Goal: Communication & Community: Answer question/provide support

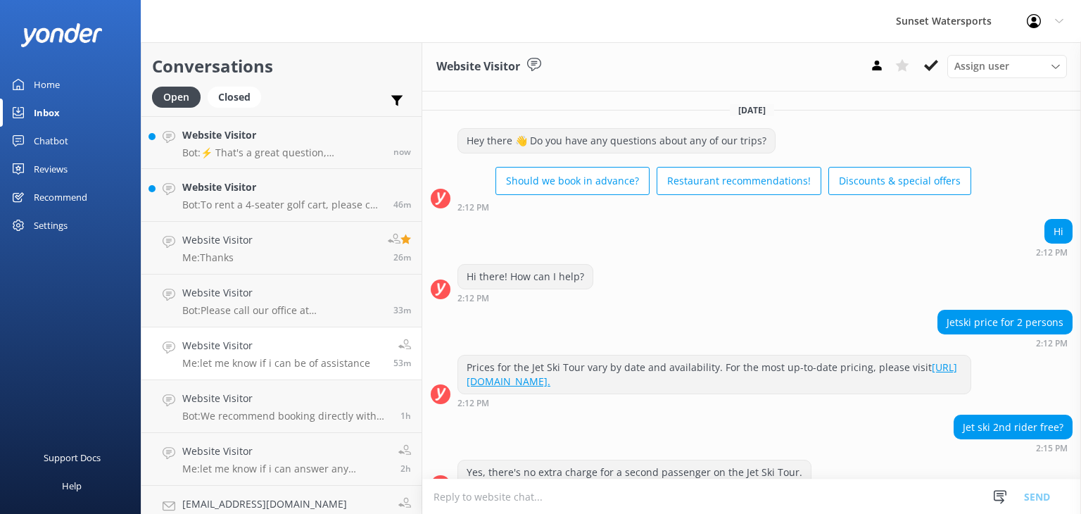
scroll to position [115, 0]
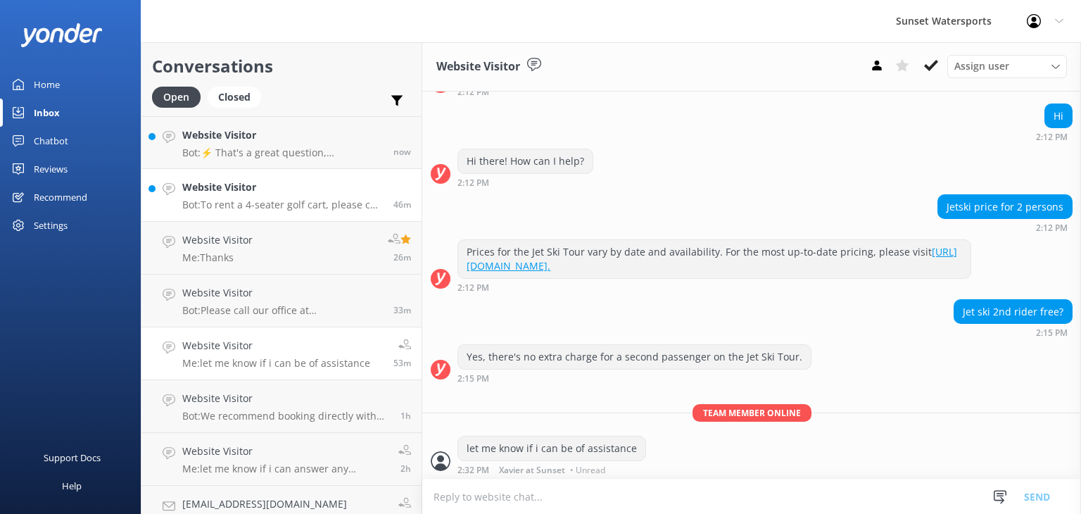
click at [271, 203] on p "Bot: To rent a 4-seater golf cart, please call our office at [PHONE_NUMBER]. Re…" at bounding box center [282, 204] width 201 height 13
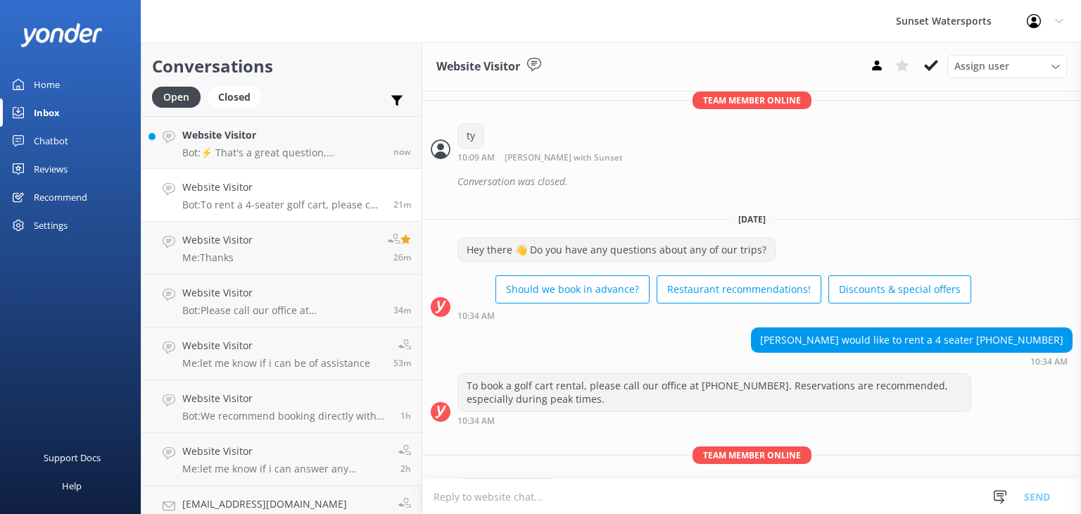
scroll to position [9715, 0]
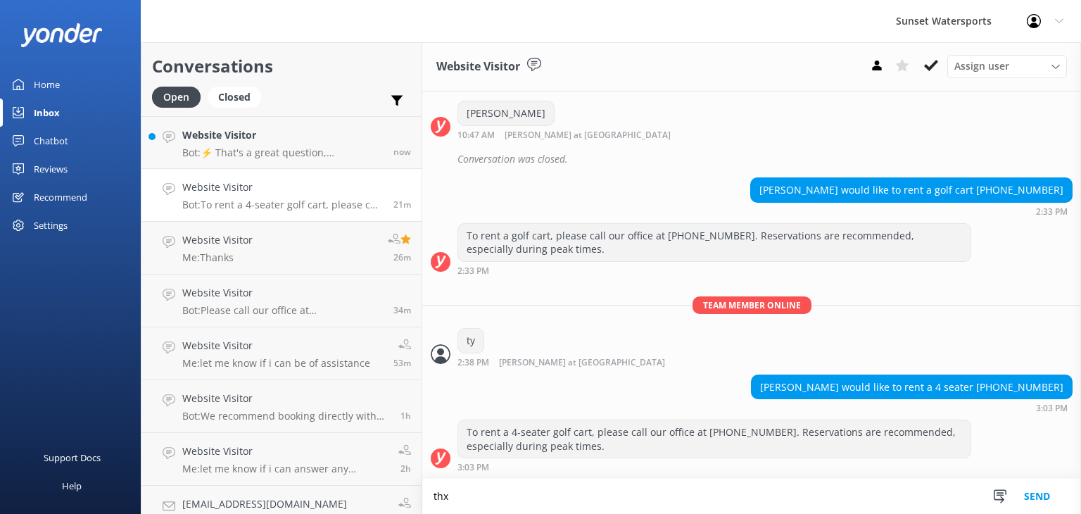
type textarea "thx"
click at [1036, 509] on button "Send" at bounding box center [1036, 495] width 53 height 35
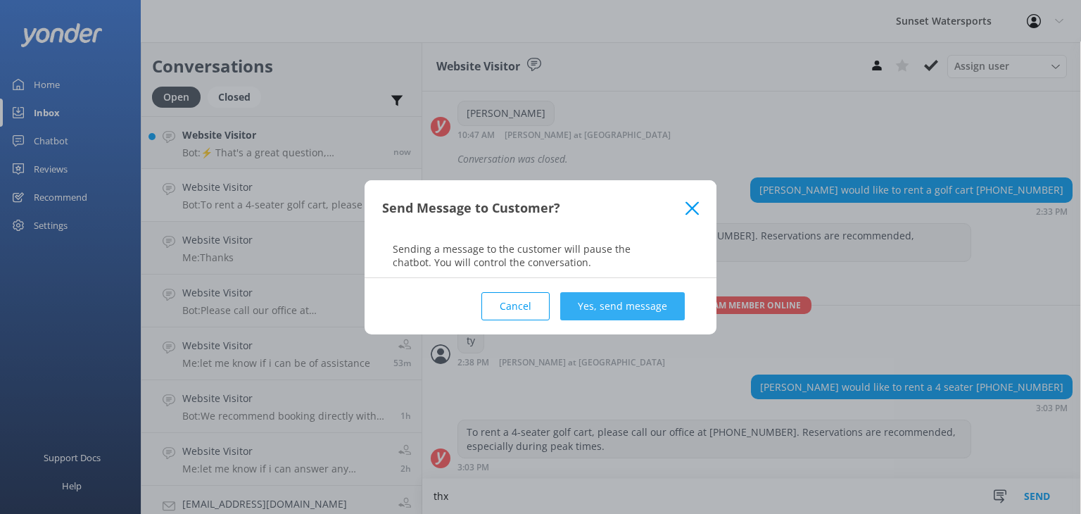
click at [610, 298] on button "Yes, send message" at bounding box center [622, 306] width 125 height 28
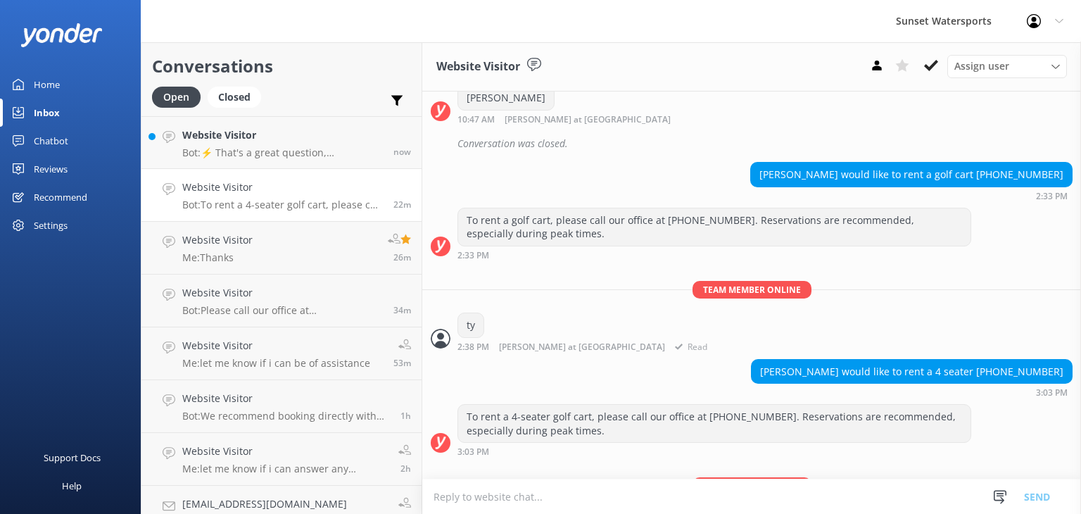
scroll to position [9806, 0]
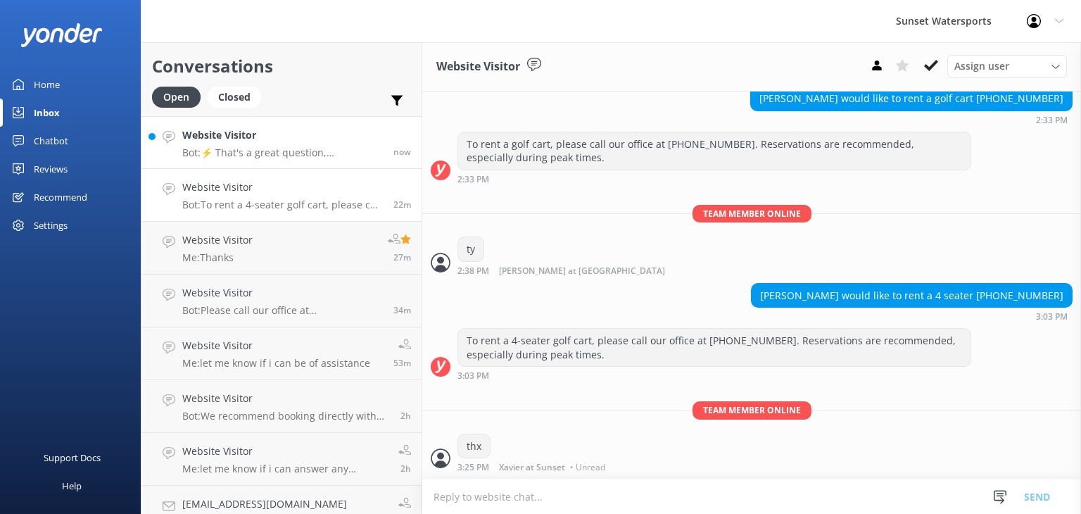
click at [290, 161] on link "Website Visitor Bot: ⚡ That's a great question, unfortunately I do not know the…" at bounding box center [281, 142] width 280 height 53
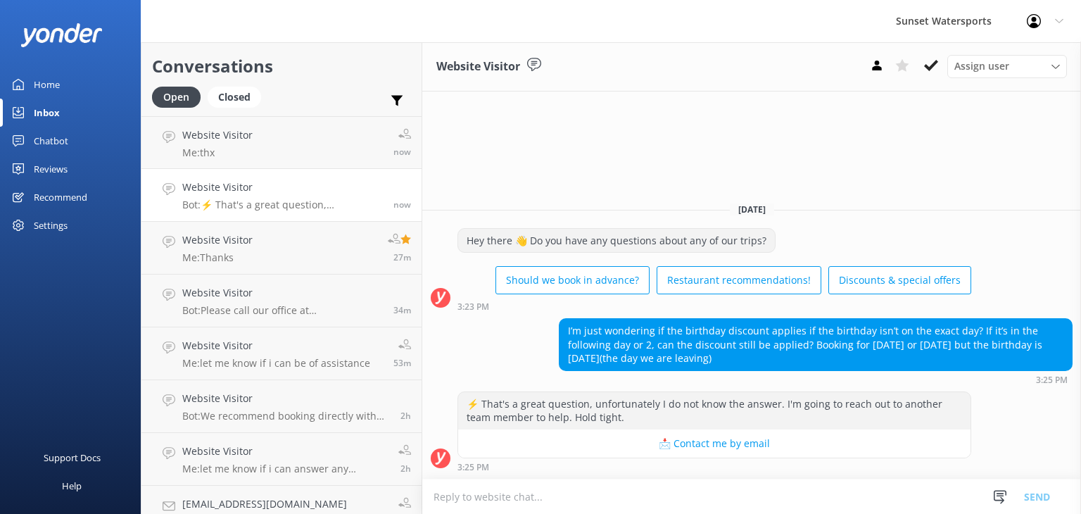
click at [263, 201] on p "Bot: ⚡ That's a great question, unfortunately I do not know the answer. I'm goi…" at bounding box center [282, 204] width 201 height 13
click at [248, 197] on div "Website Visitor Bot: ⚡ That's a great question, unfortunately I do not know the…" at bounding box center [282, 194] width 201 height 31
click at [304, 199] on p "Bot: ⚡ That's a great question, unfortunately I do not know the answer. I'm goi…" at bounding box center [282, 204] width 201 height 13
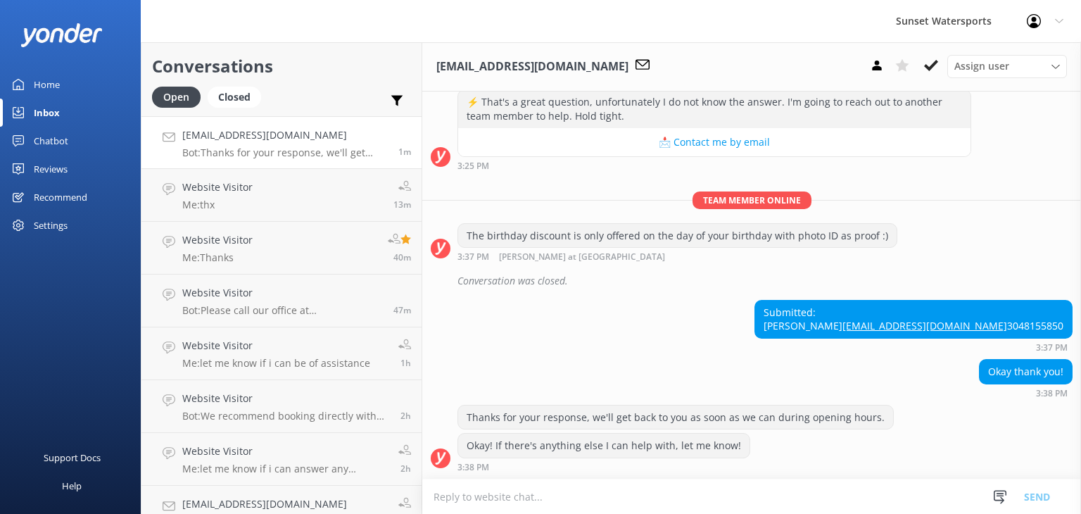
scroll to position [227, 0]
click at [304, 213] on link "Website Visitor Me: thx 13m" at bounding box center [281, 195] width 280 height 53
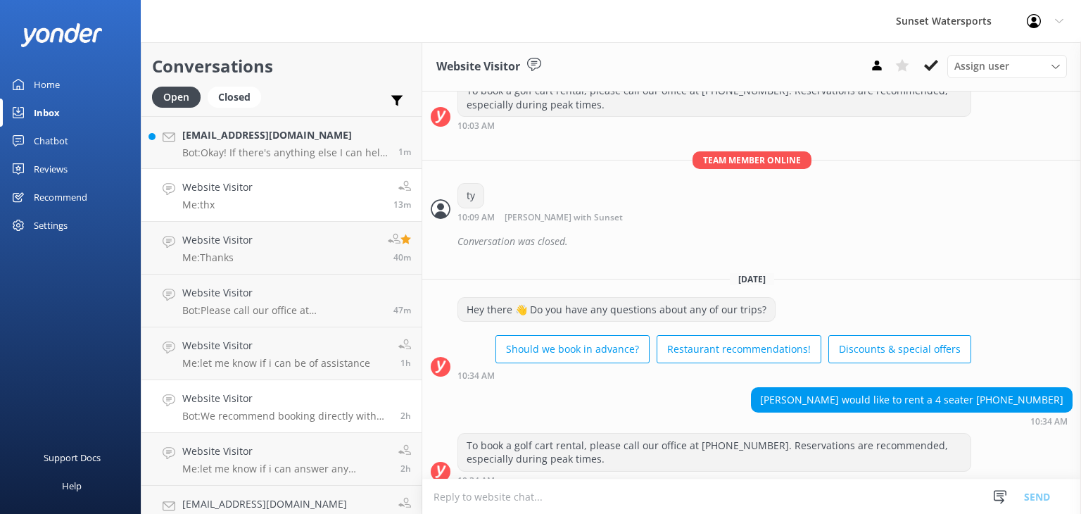
scroll to position [9806, 0]
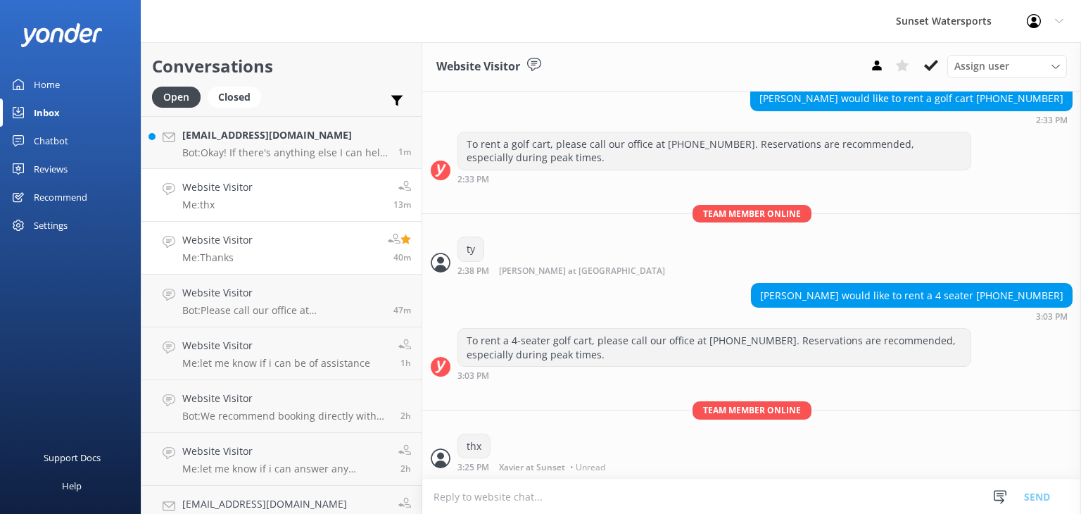
click at [303, 246] on link "Website Visitor Me: Thanks 40m" at bounding box center [281, 248] width 280 height 53
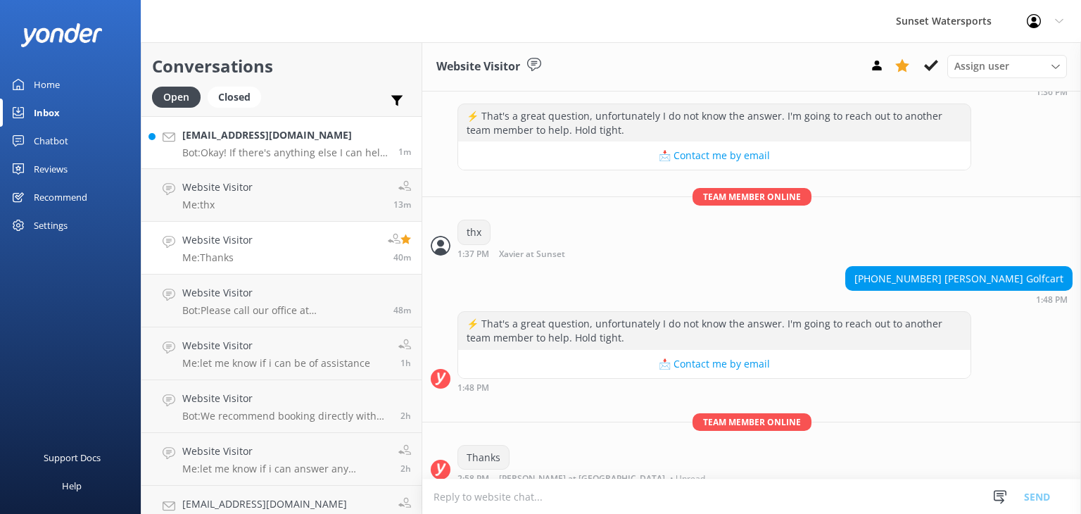
click at [300, 141] on h4 "[EMAIL_ADDRESS][DOMAIN_NAME]" at bounding box center [284, 134] width 205 height 15
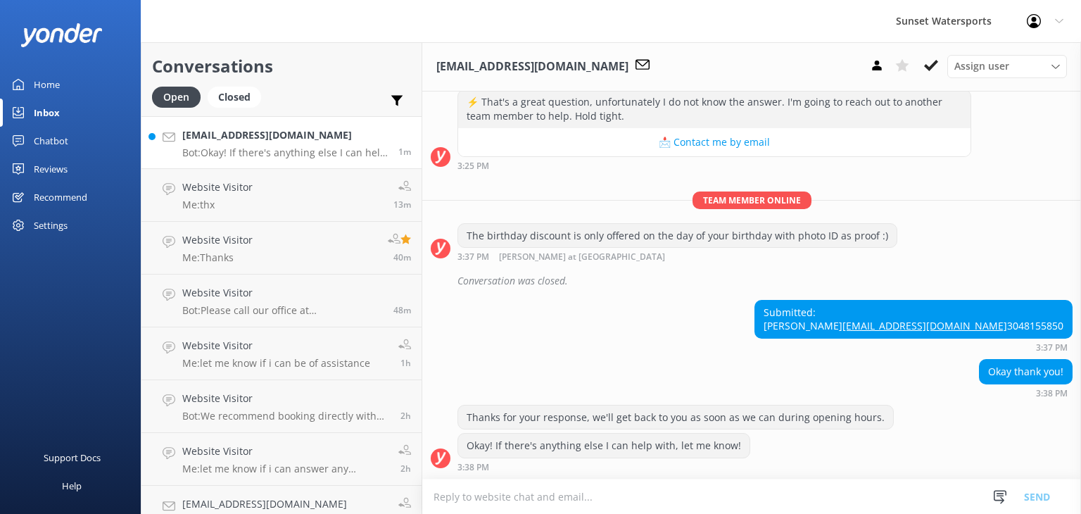
click at [298, 143] on div "Kaylaciara23@gmail.com Bot: Okay! If there's anything else I can help with, let…" at bounding box center [284, 142] width 205 height 30
click at [291, 139] on h4 "[EMAIL_ADDRESS][DOMAIN_NAME]" at bounding box center [284, 134] width 205 height 15
click at [303, 144] on div "Kaylaciara23@gmail.com Bot: Okay! If there's anything else I can help with, let…" at bounding box center [284, 142] width 205 height 30
click at [291, 153] on p "Bot: Okay! If there's anything else I can help with, let me know!" at bounding box center [284, 152] width 205 height 13
click at [297, 144] on div "Kaylaciara23@gmail.com Bot: Okay! If there's anything else I can help with, let…" at bounding box center [284, 142] width 205 height 30
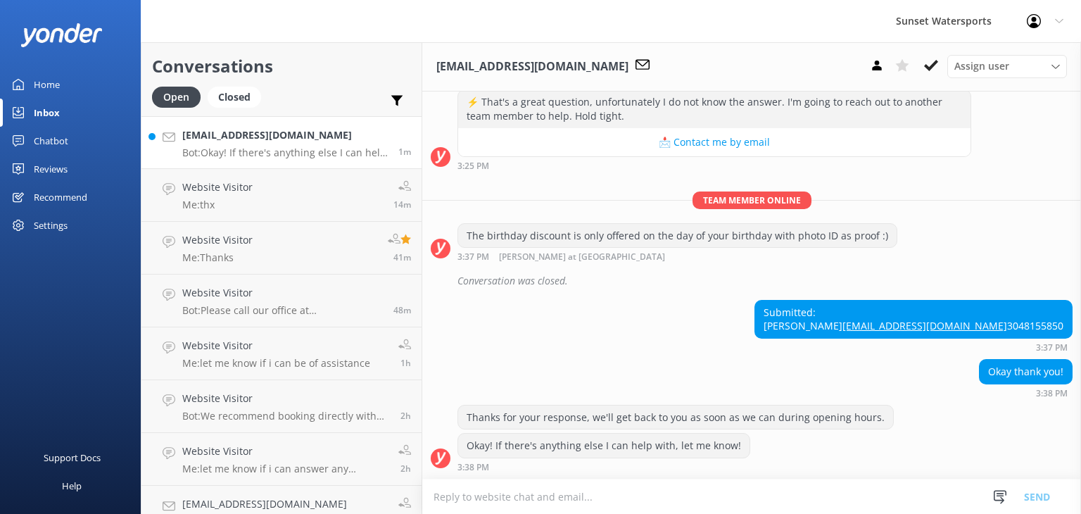
click at [297, 144] on div "Kaylaciara23@gmail.com Bot: Okay! If there's anything else I can help with, let…" at bounding box center [284, 142] width 205 height 30
click at [259, 148] on p "Bot: Okay! If there's anything else I can help with, let me know!" at bounding box center [284, 152] width 205 height 13
click at [310, 150] on p "Bot: Okay! If there's anything else I can help with, let me know!" at bounding box center [284, 152] width 205 height 13
click at [270, 145] on div "Kaylaciara23@gmail.com Bot: Okay! If there's anything else I can help with, let…" at bounding box center [284, 142] width 205 height 30
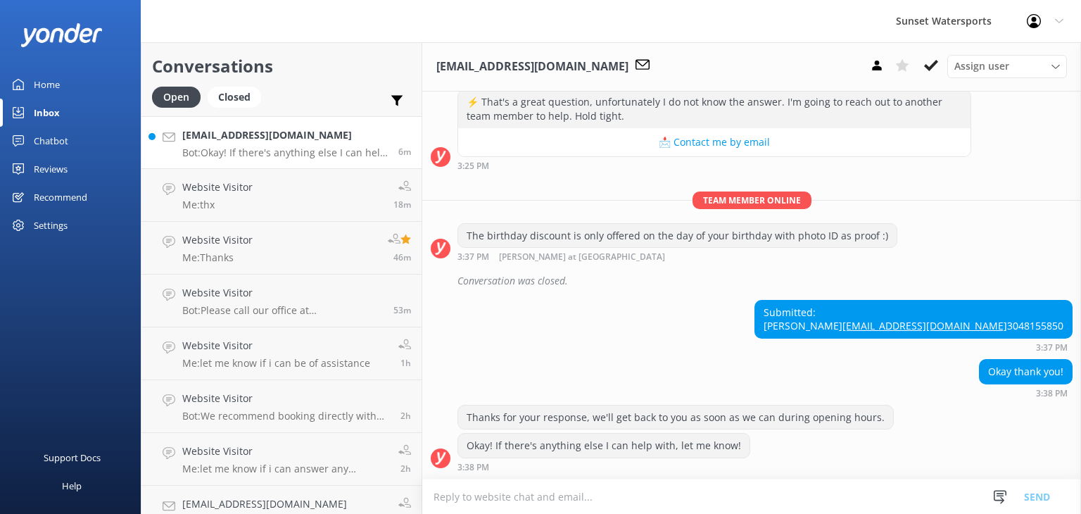
click at [270, 145] on div "Kaylaciara23@gmail.com Bot: Okay! If there's anything else I can help with, let…" at bounding box center [284, 142] width 205 height 30
click at [322, 146] on div "Kaylaciara23@gmail.com Bot: Okay! If there's anything else I can help with, let…" at bounding box center [284, 142] width 205 height 30
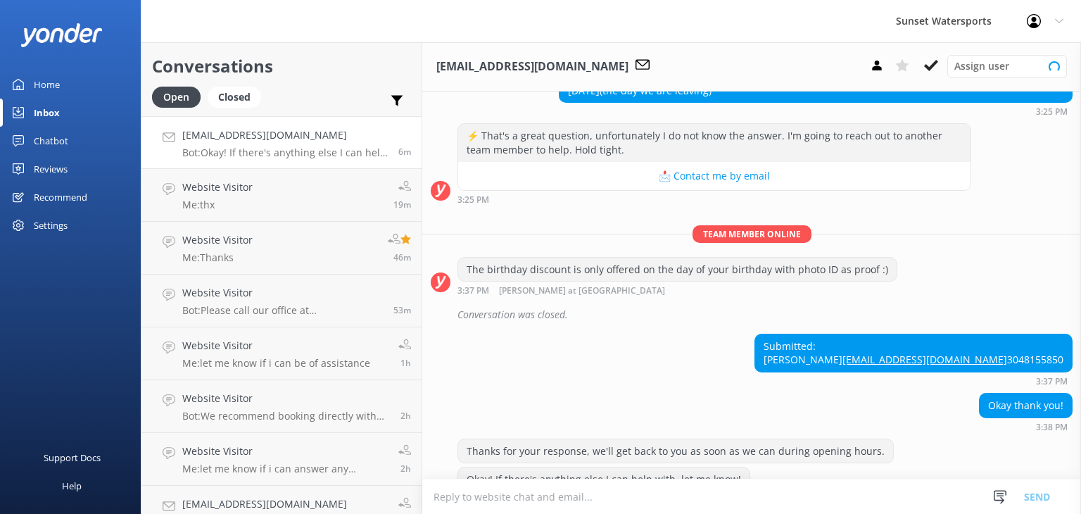
scroll to position [227, 0]
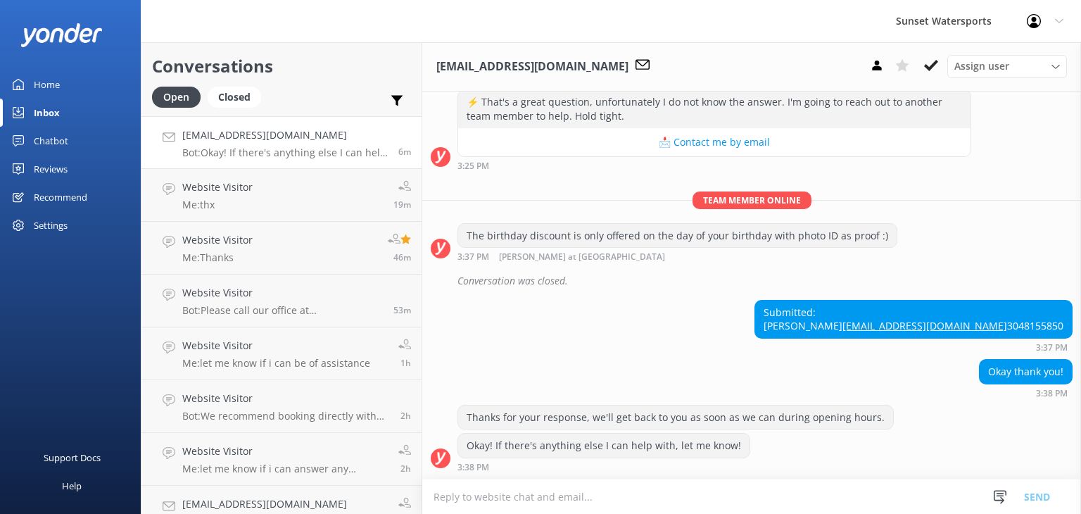
click at [246, 156] on p "Bot: Okay! If there's anything else I can help with, let me know!" at bounding box center [284, 152] width 205 height 13
click at [285, 149] on p "Bot: Okay! If there's anything else I can help with, let me know!" at bounding box center [284, 152] width 205 height 13
click at [284, 148] on p "Bot: Okay! If there's anything else I can help with, let me know!" at bounding box center [284, 152] width 205 height 13
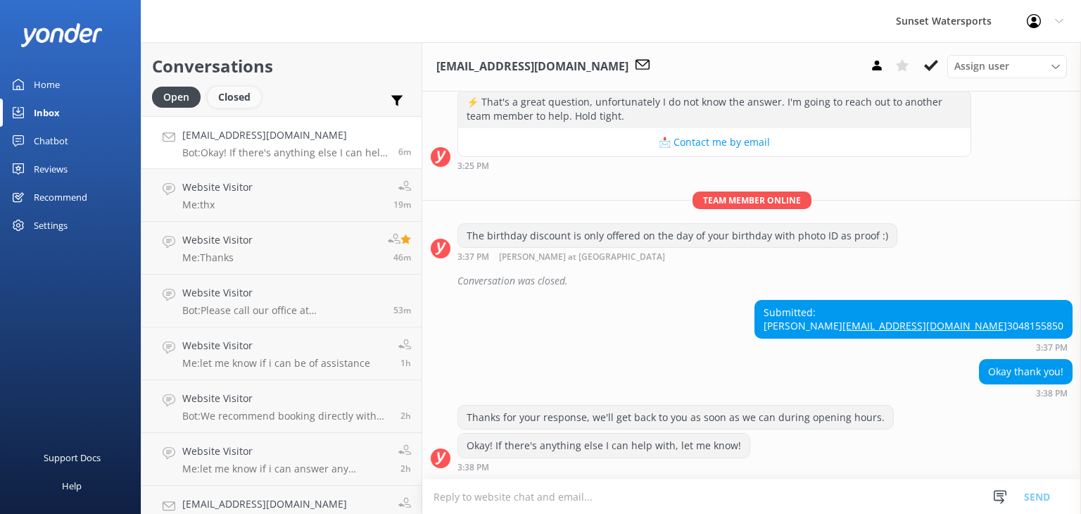
click at [224, 93] on div "Closed" at bounding box center [234, 97] width 53 height 21
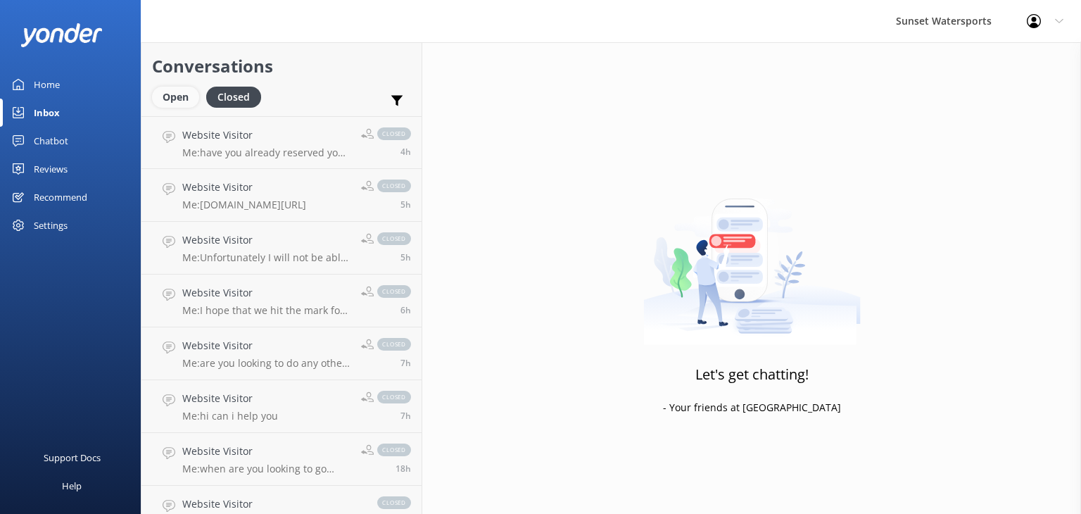
click at [173, 99] on div "Open" at bounding box center [175, 97] width 47 height 21
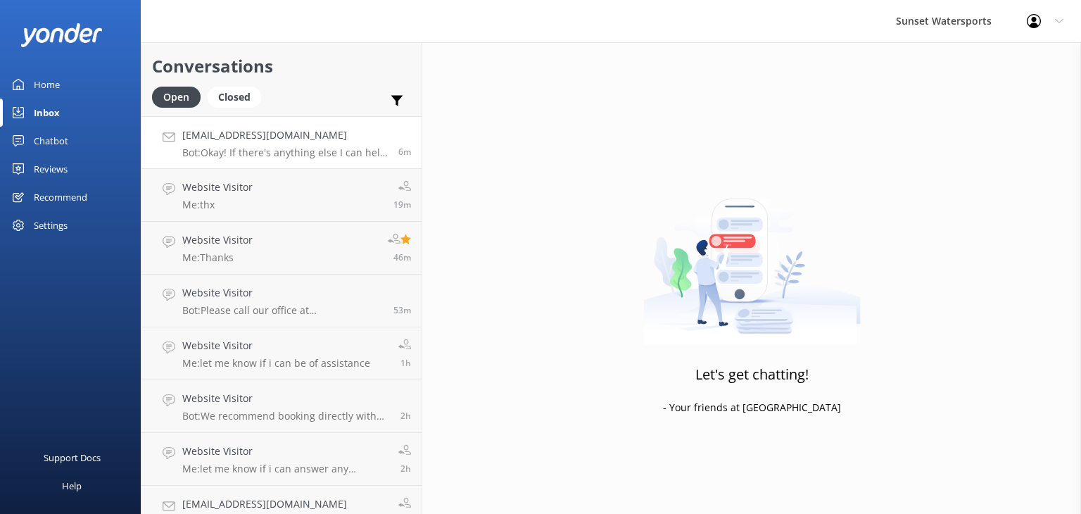
click at [315, 158] on link "Kaylaciara23@gmail.com Bot: Okay! If there's anything else I can help with, let…" at bounding box center [281, 142] width 280 height 53
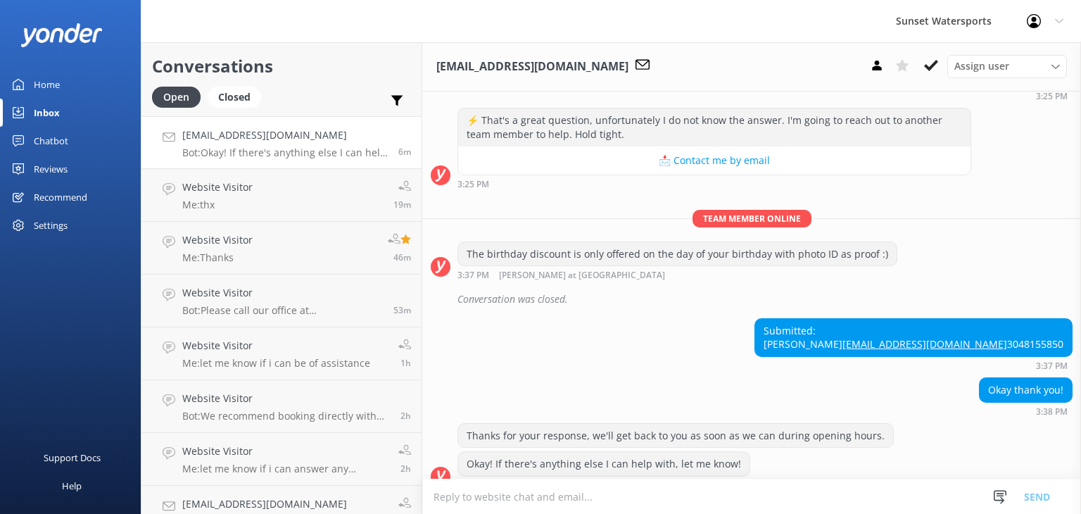
scroll to position [227, 0]
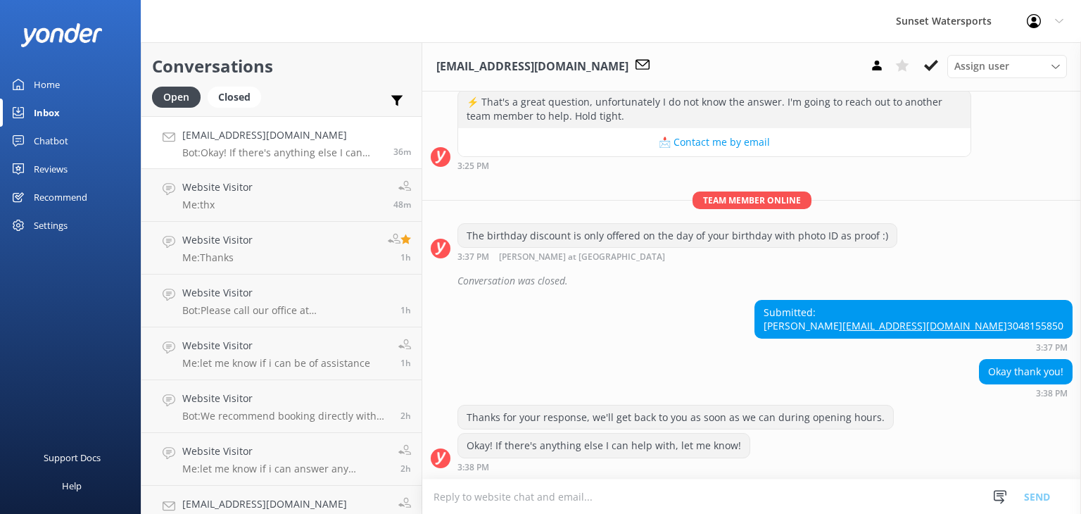
scroll to position [227, 0]
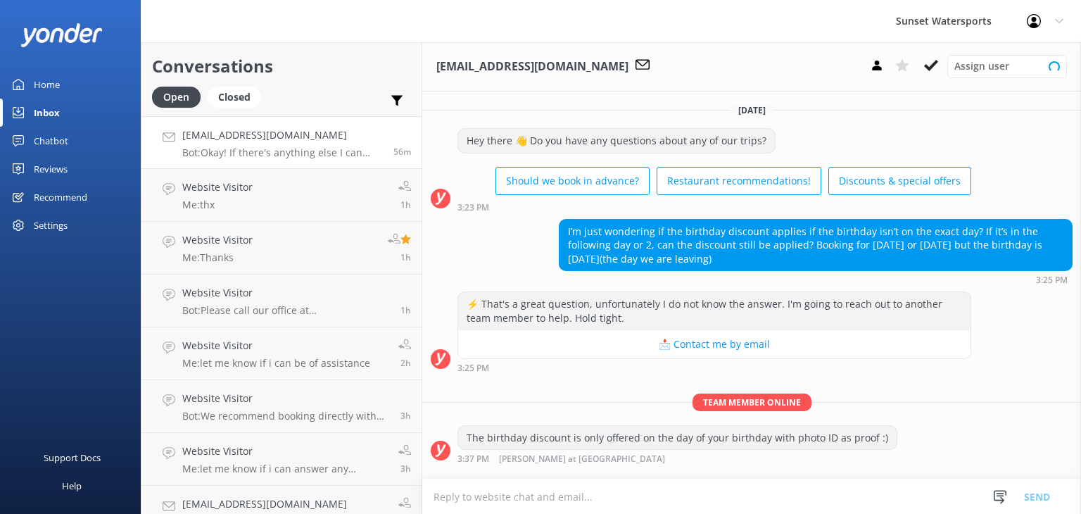
scroll to position [227, 0]
